Goal: Task Accomplishment & Management: Complete application form

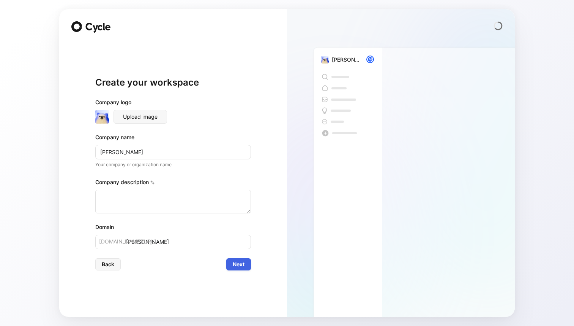
click at [240, 260] on span "Next" at bounding box center [239, 263] width 12 height 9
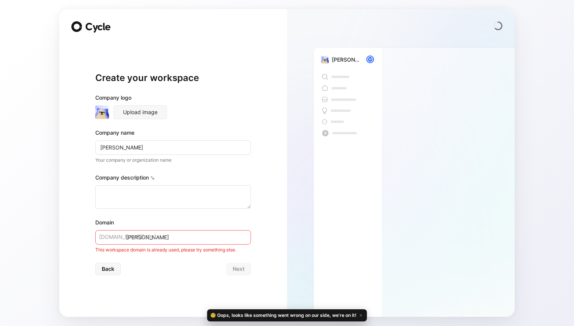
click at [188, 234] on input "alan" at bounding box center [173, 237] width 156 height 14
click at [180, 239] on input "[PERSON_NAME]" at bounding box center [173, 237] width 156 height 14
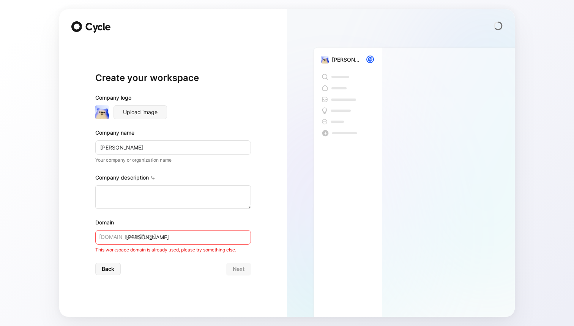
click at [174, 233] on input "[PERSON_NAME]" at bounding box center [173, 237] width 156 height 14
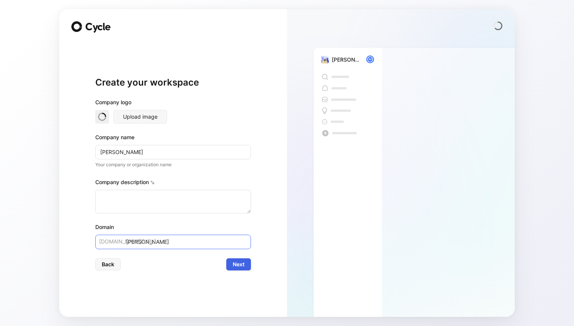
type input "alan-meenu"
click at [236, 263] on span "Next" at bounding box center [239, 263] width 12 height 9
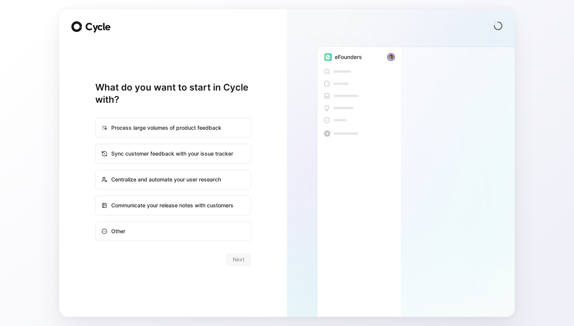
click at [234, 226] on div "Other" at bounding box center [173, 231] width 154 height 18
click at [96, 222] on input "Other" at bounding box center [96, 221] width 0 height 0
radio input "true"
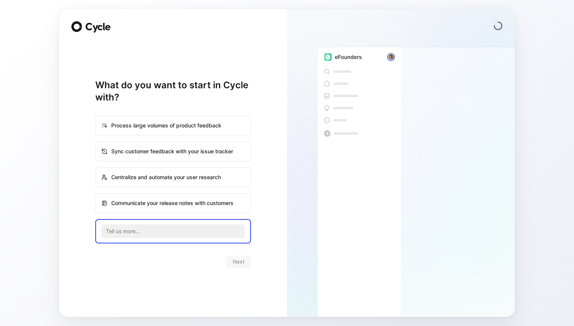
click at [235, 257] on div "Next" at bounding box center [173, 261] width 156 height 12
click at [235, 267] on div "Next" at bounding box center [173, 261] width 156 height 12
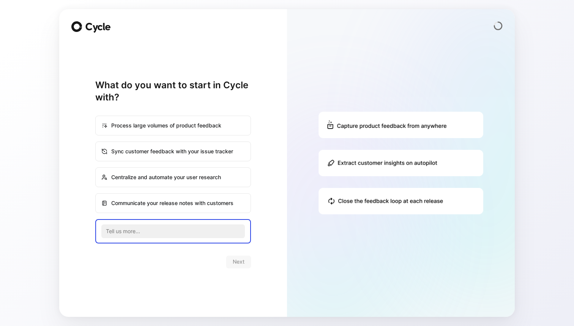
click at [239, 132] on div "Process large volumes of product feedback" at bounding box center [173, 125] width 154 height 18
click at [96, 116] on input "Process large volumes of product feedback" at bounding box center [96, 116] width 0 height 0
radio input "true"
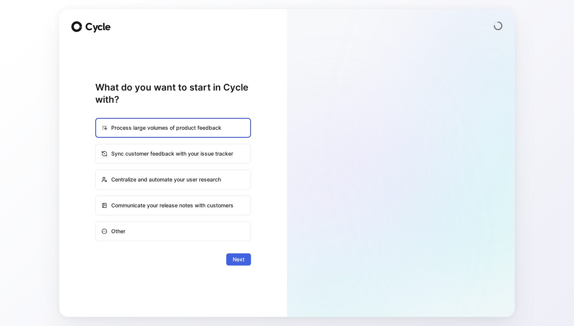
click at [240, 261] on span "Next" at bounding box center [239, 258] width 12 height 9
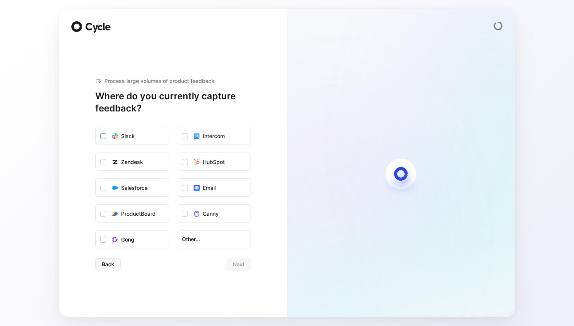
click at [149, 138] on label "Slack" at bounding box center [132, 136] width 73 height 18
click at [96, 127] on input "Slack" at bounding box center [96, 127] width 0 height 0
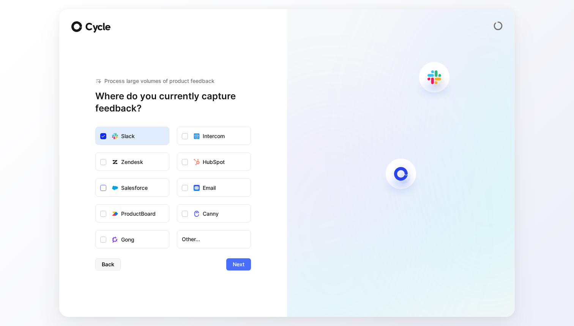
click at [141, 186] on div "Salesforce" at bounding box center [134, 187] width 27 height 9
click at [96, 179] on input "Salesforce" at bounding box center [96, 179] width 0 height 0
click at [237, 264] on span "Next" at bounding box center [239, 263] width 12 height 9
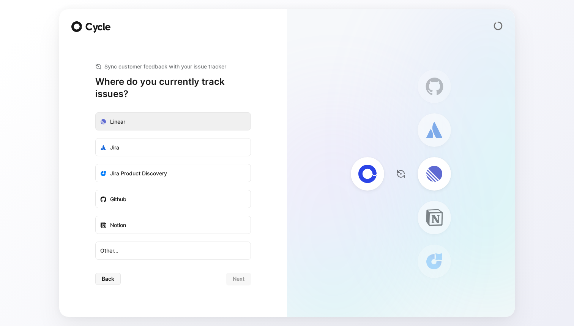
click at [224, 122] on label "Linear" at bounding box center [173, 121] width 155 height 18
click at [96, 112] on input "Linear" at bounding box center [96, 112] width 0 height 0
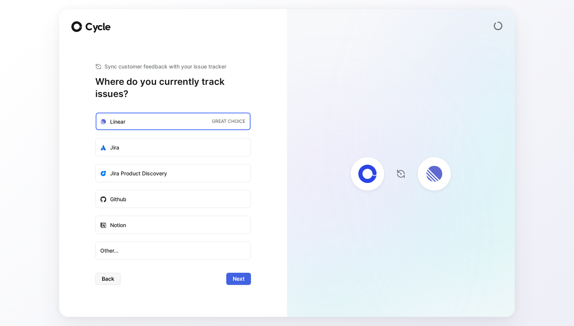
click at [234, 275] on span "Next" at bounding box center [239, 278] width 12 height 9
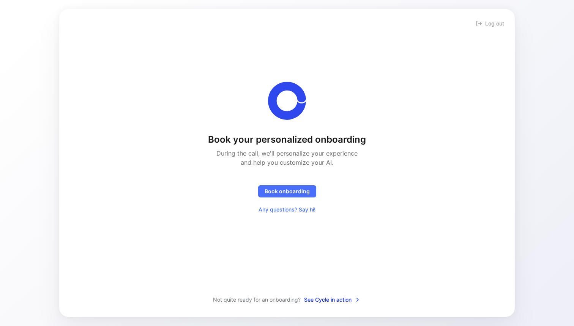
click at [322, 299] on span "See Cycle in action" at bounding box center [332, 299] width 57 height 9
click at [480, 27] on button "Log out" at bounding box center [490, 23] width 31 height 11
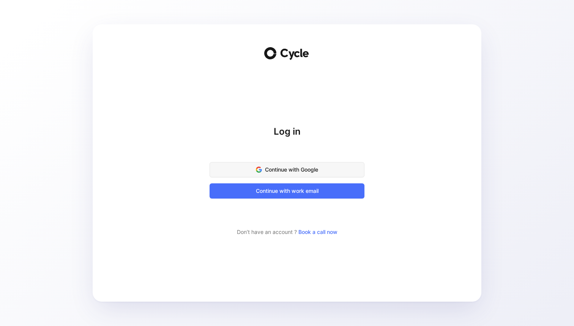
click at [322, 168] on span "Continue with Google" at bounding box center [287, 169] width 136 height 9
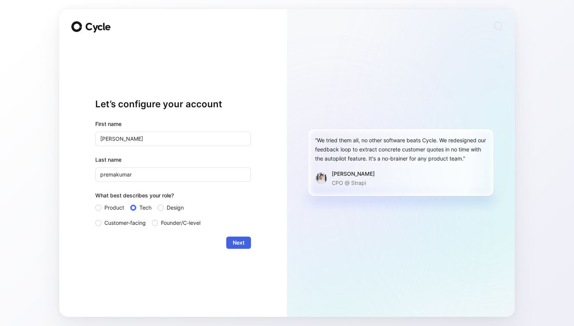
click at [244, 246] on span "Next" at bounding box center [239, 242] width 12 height 9
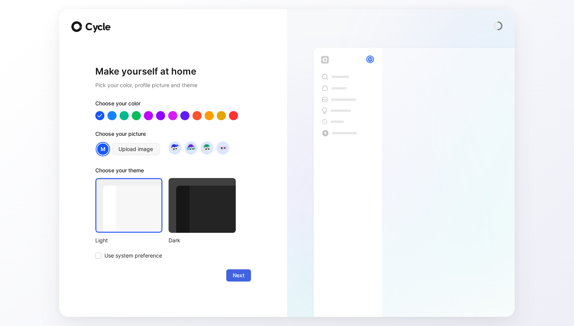
click at [237, 277] on span "Next" at bounding box center [239, 274] width 12 height 9
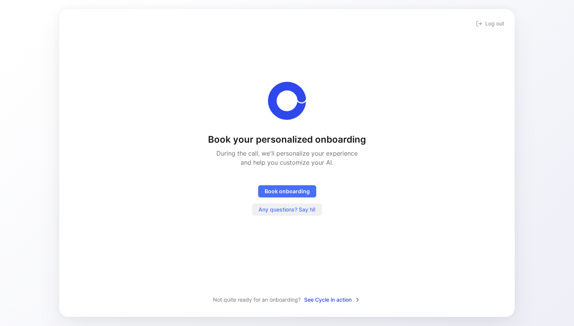
click at [294, 208] on span "Any questions? Say hi!" at bounding box center [287, 209] width 57 height 9
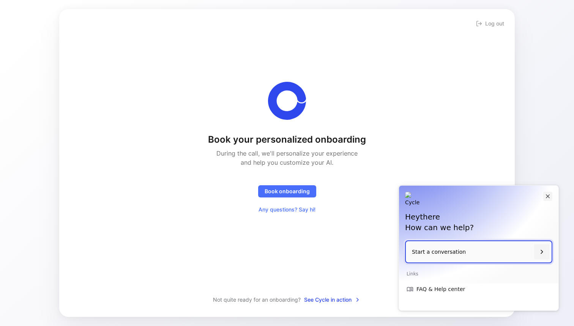
click at [547, 195] on icon "Close" at bounding box center [548, 196] width 4 height 4
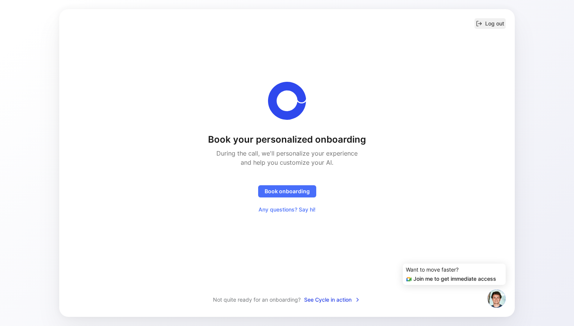
click at [488, 27] on button "Log out" at bounding box center [490, 23] width 31 height 11
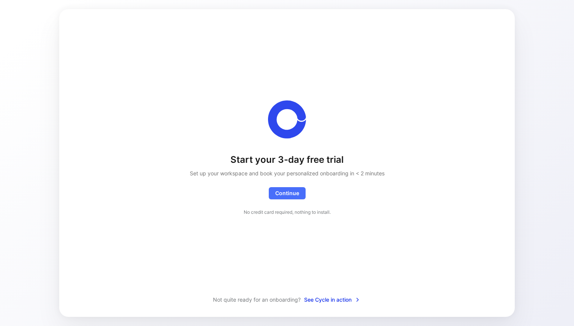
click at [337, 296] on span "See Cycle in action" at bounding box center [332, 299] width 57 height 9
